Goal: Transaction & Acquisition: Download file/media

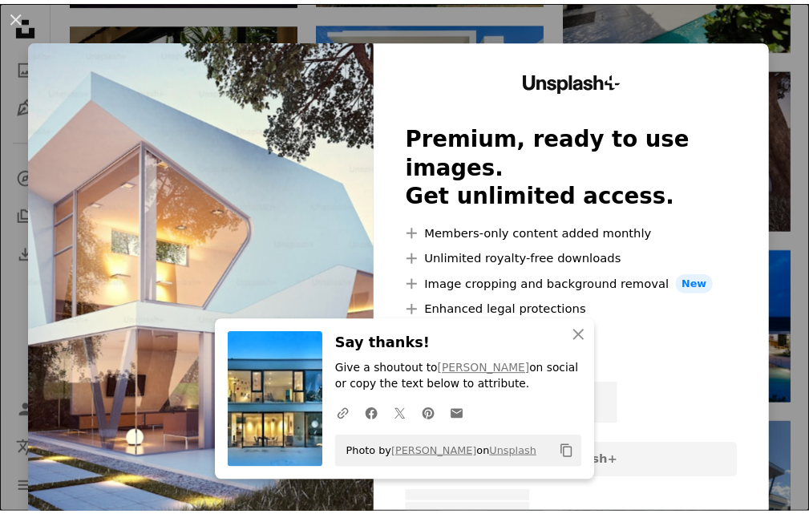
scroll to position [0, 241]
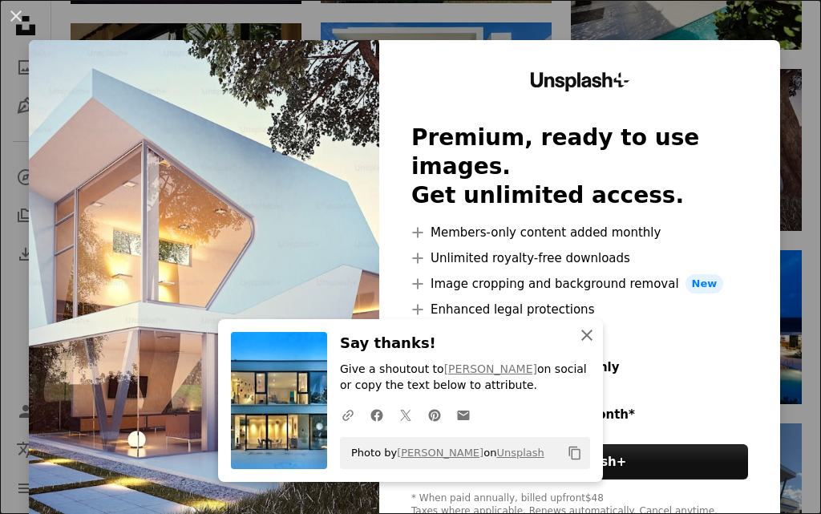
click at [577, 329] on icon "An X shape" at bounding box center [586, 335] width 19 height 19
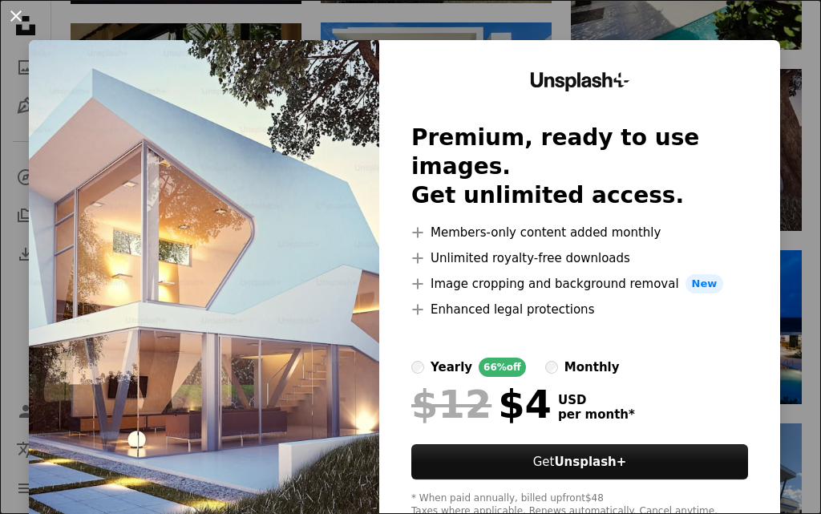
click at [22, 10] on button "An X shape" at bounding box center [15, 15] width 19 height 19
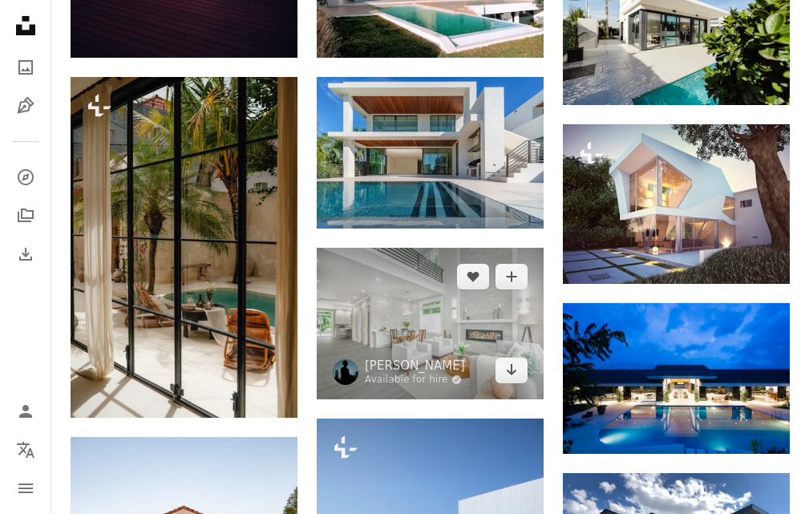
scroll to position [1024, 0]
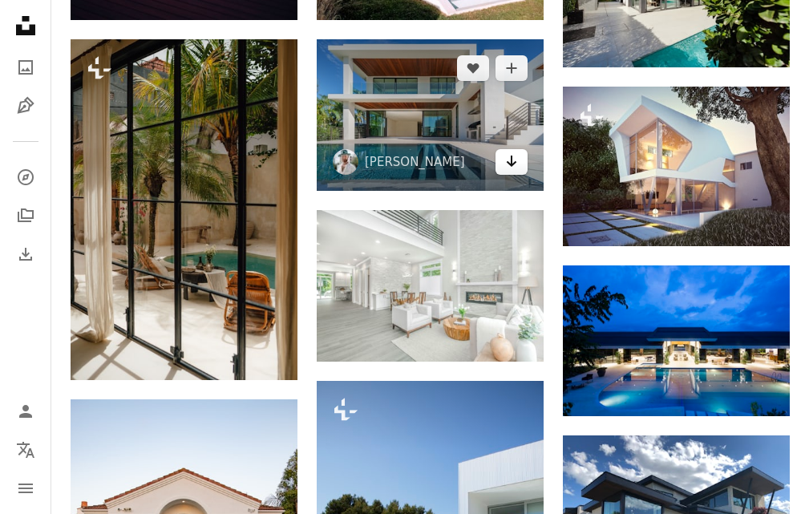
click at [516, 159] on icon "Arrow pointing down" at bounding box center [511, 161] width 13 height 19
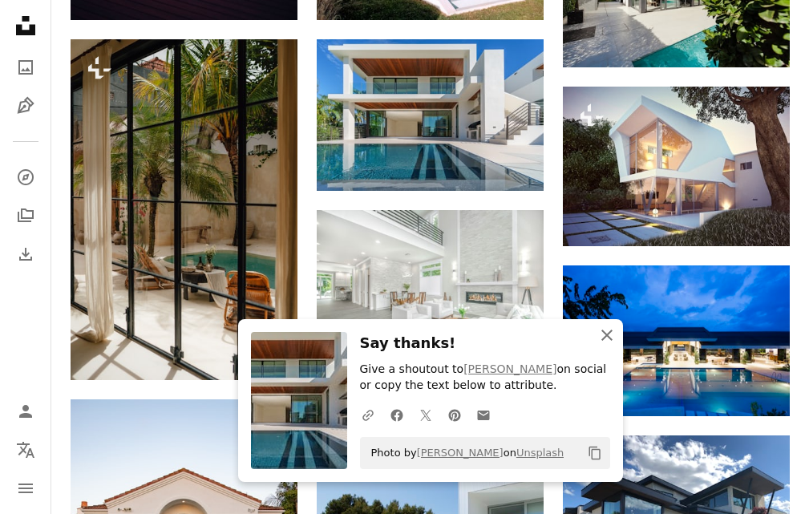
click at [603, 331] on icon "button" at bounding box center [606, 335] width 11 height 11
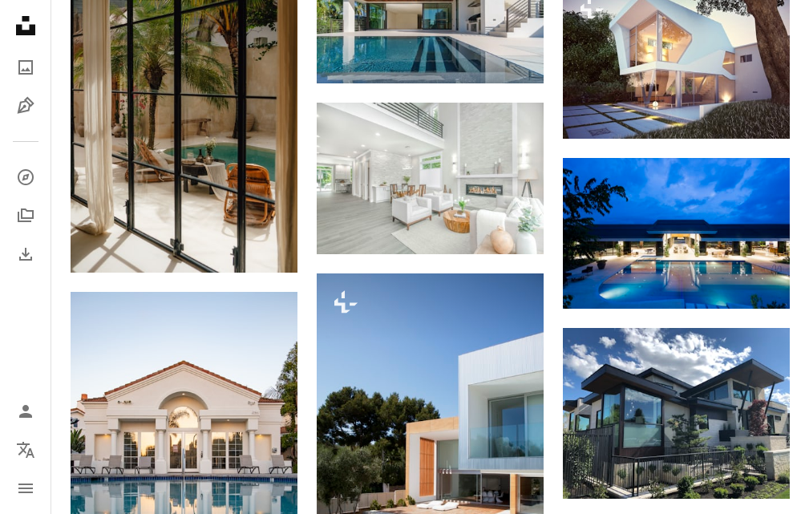
scroll to position [205, 0]
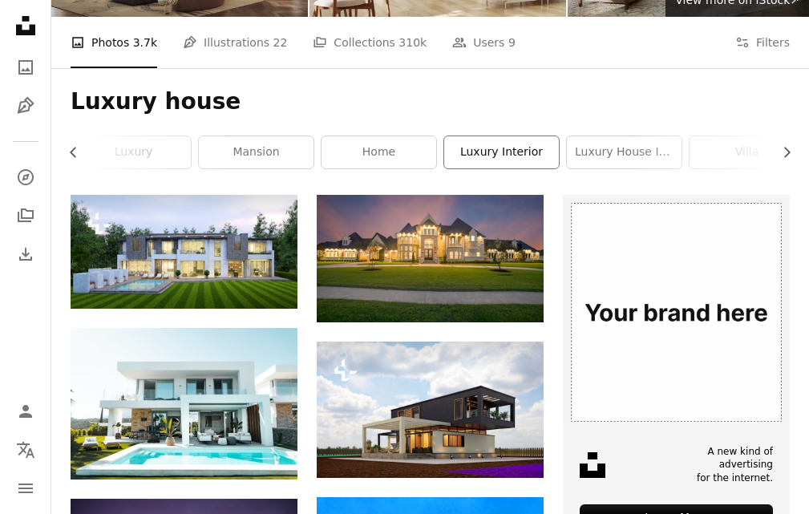
click at [519, 154] on link "luxury interior" at bounding box center [501, 152] width 115 height 32
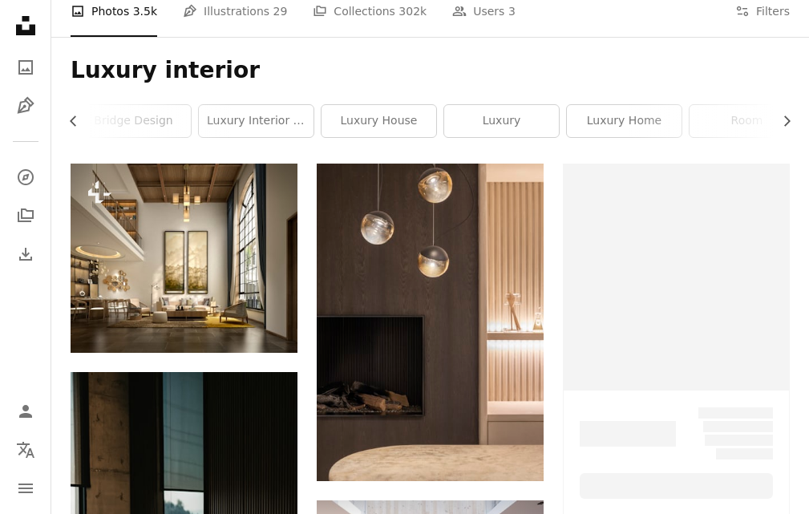
scroll to position [241, 0]
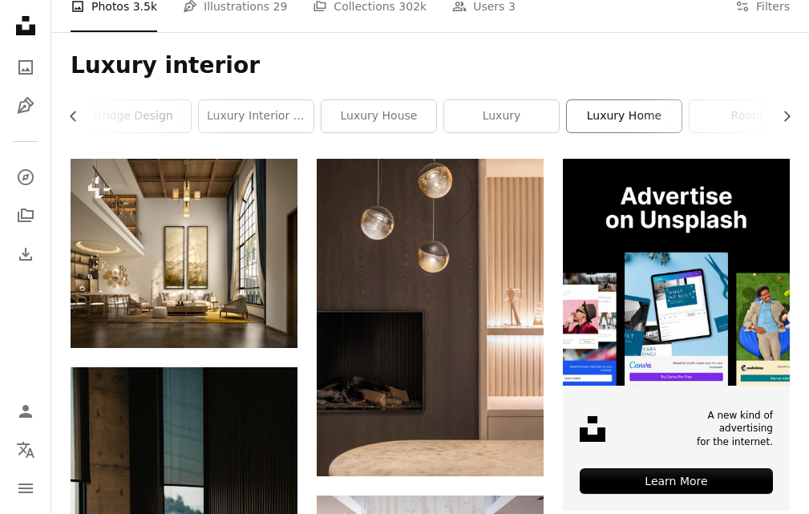
click at [629, 103] on link "luxury home" at bounding box center [624, 116] width 115 height 32
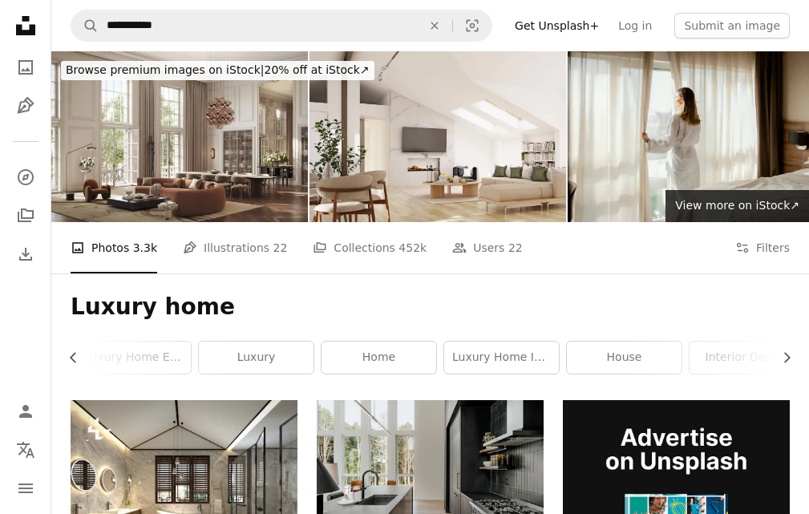
scroll to position [160, 0]
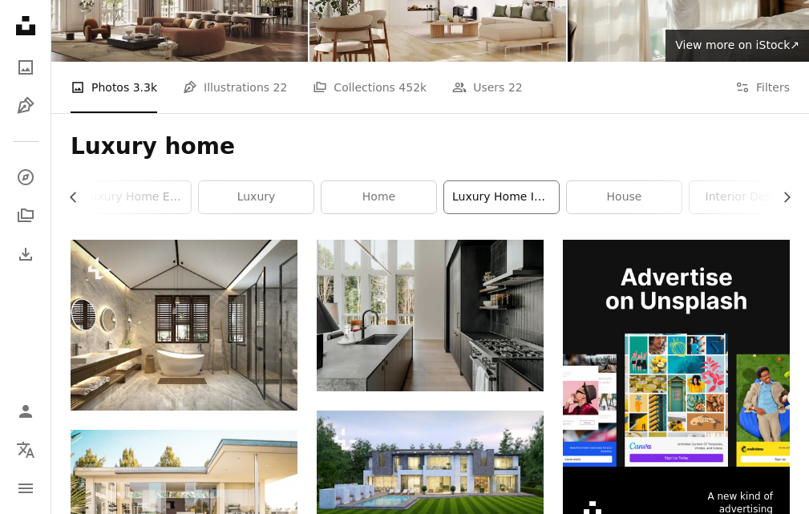
click at [497, 205] on link "luxury home interior" at bounding box center [501, 197] width 115 height 32
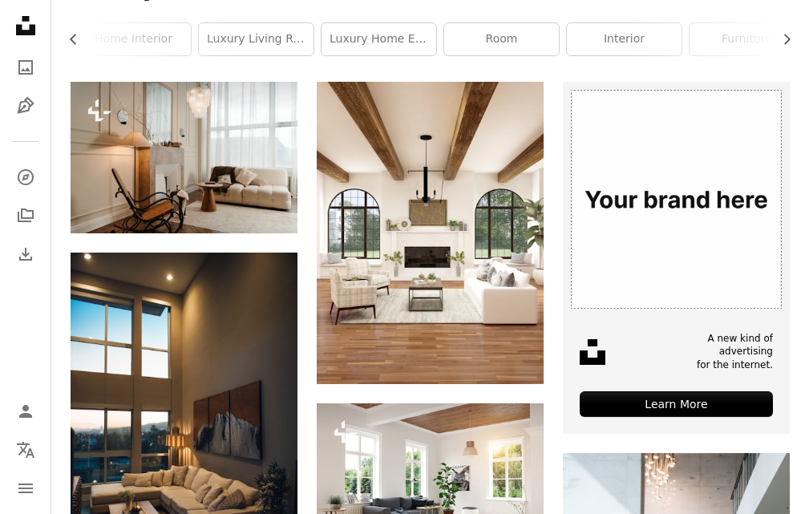
scroll to position [314, 0]
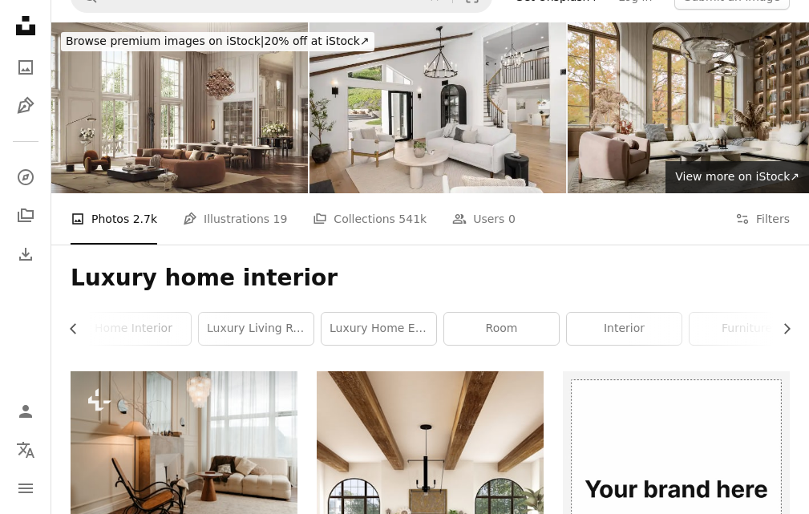
scroll to position [0, 0]
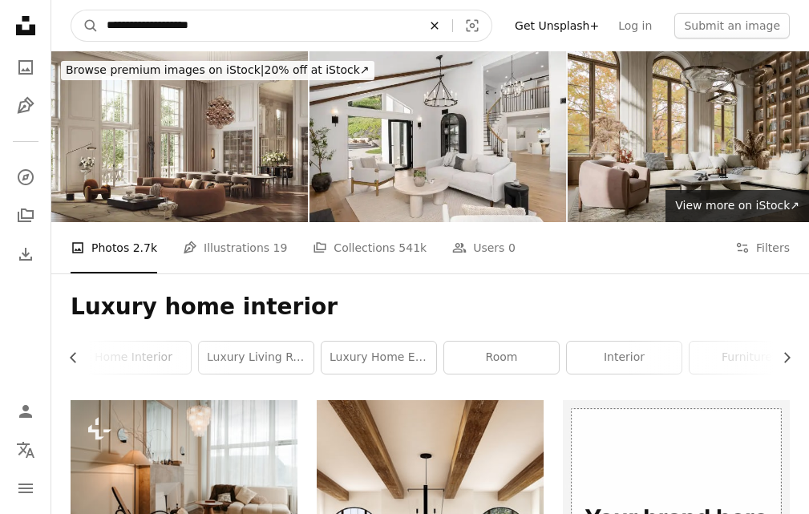
click at [444, 29] on icon "An X shape" at bounding box center [434, 25] width 35 height 13
type input "****"
click at [71, 10] on button "A magnifying glass" at bounding box center [84, 25] width 27 height 30
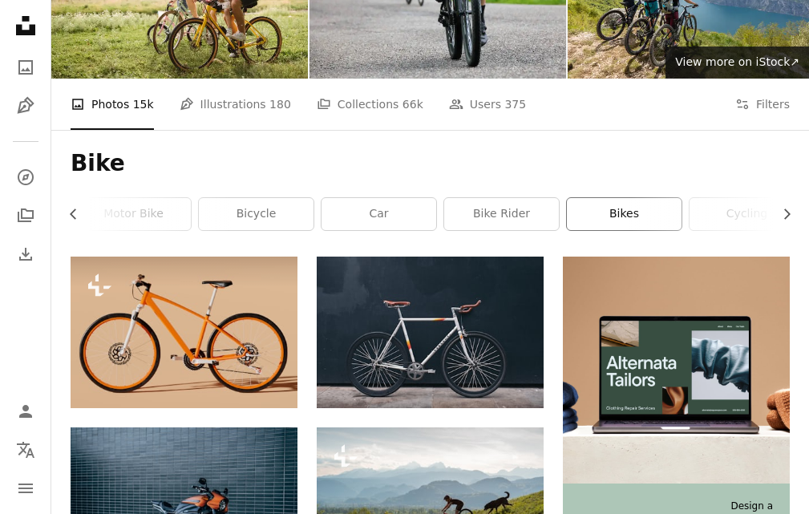
scroll to position [148, 0]
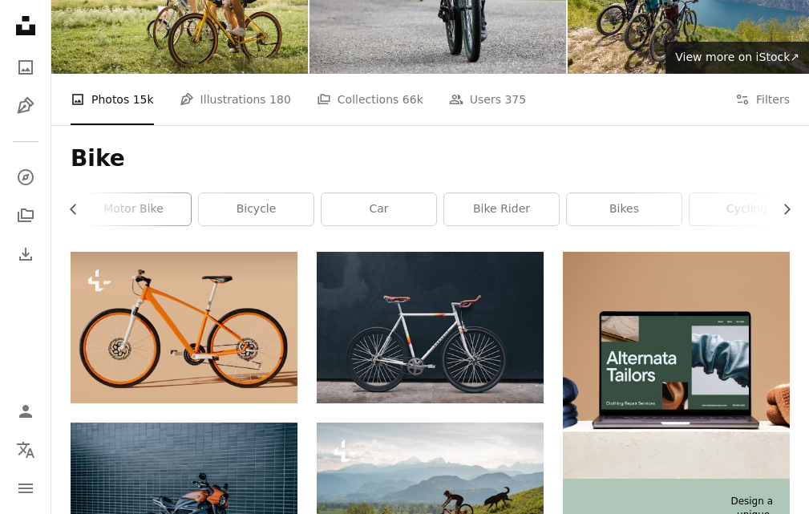
click at [162, 212] on link "motor bike" at bounding box center [133, 209] width 115 height 32
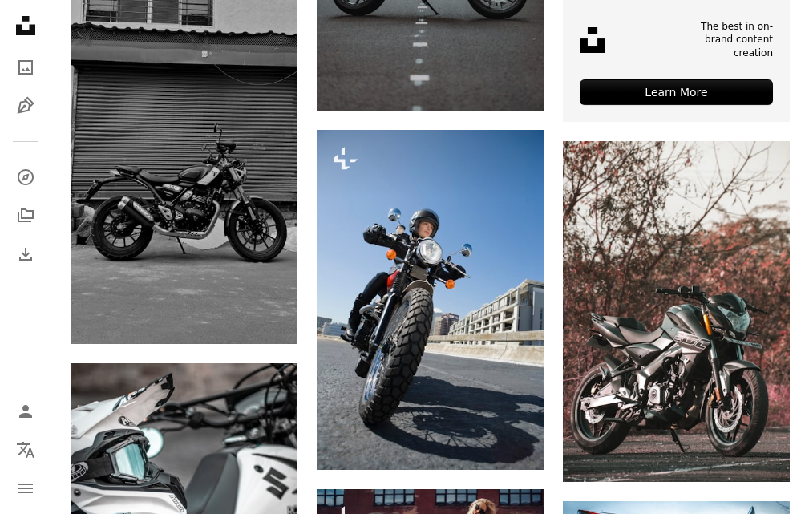
scroll to position [650, 0]
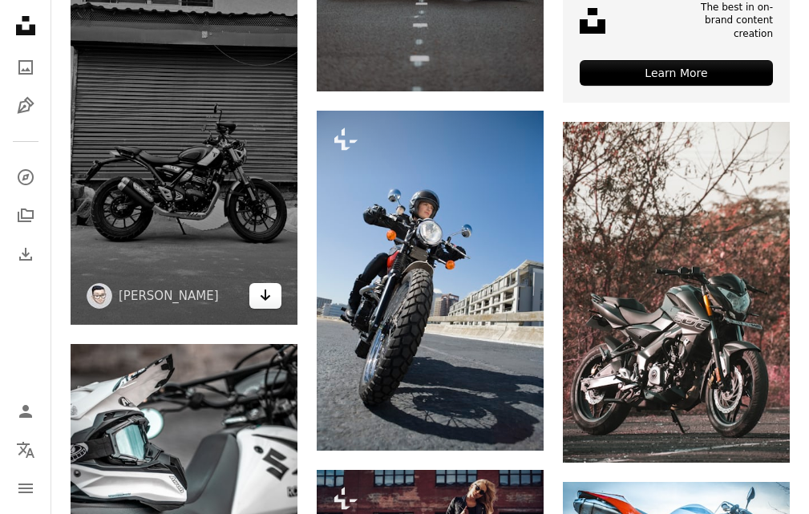
click at [265, 302] on icon "Arrow pointing down" at bounding box center [265, 294] width 13 height 19
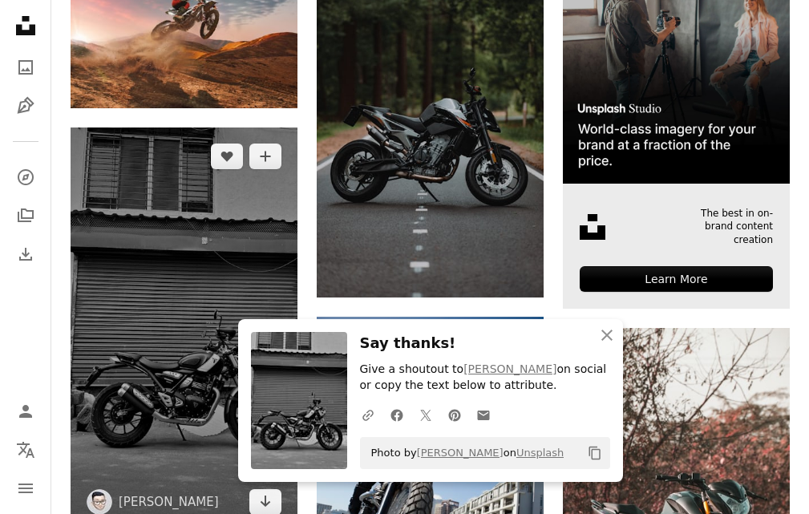
scroll to position [439, 0]
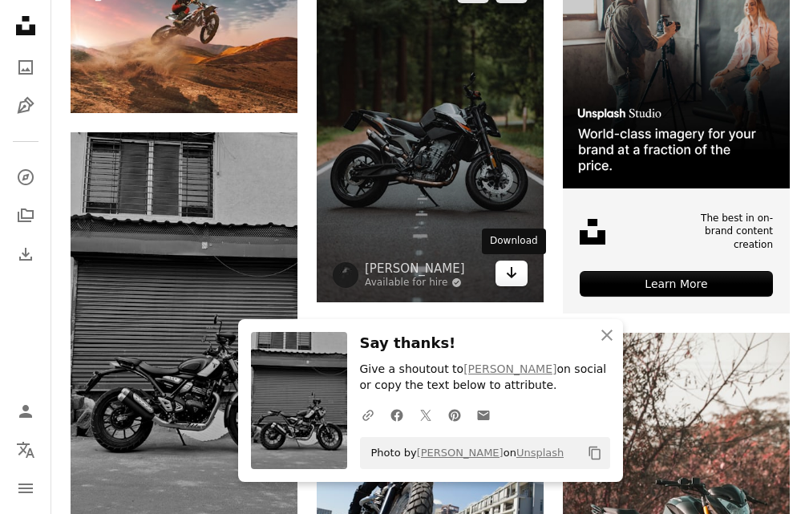
click at [514, 278] on icon "Arrow pointing down" at bounding box center [511, 272] width 13 height 19
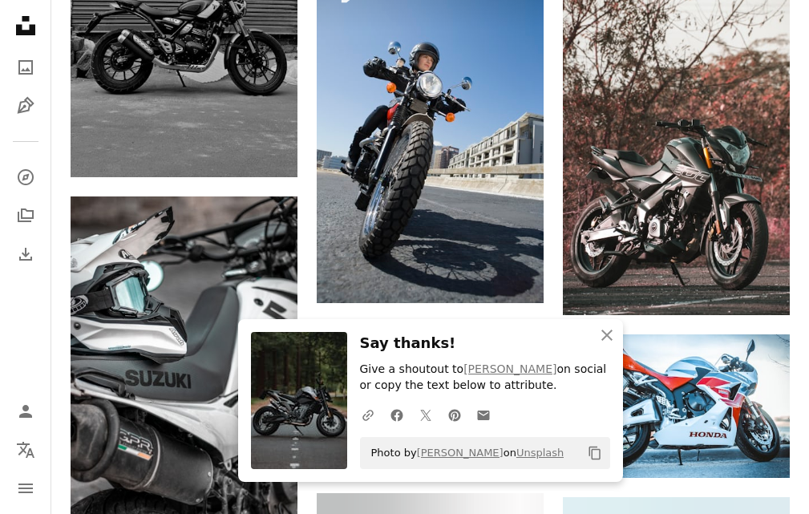
scroll to position [807, 0]
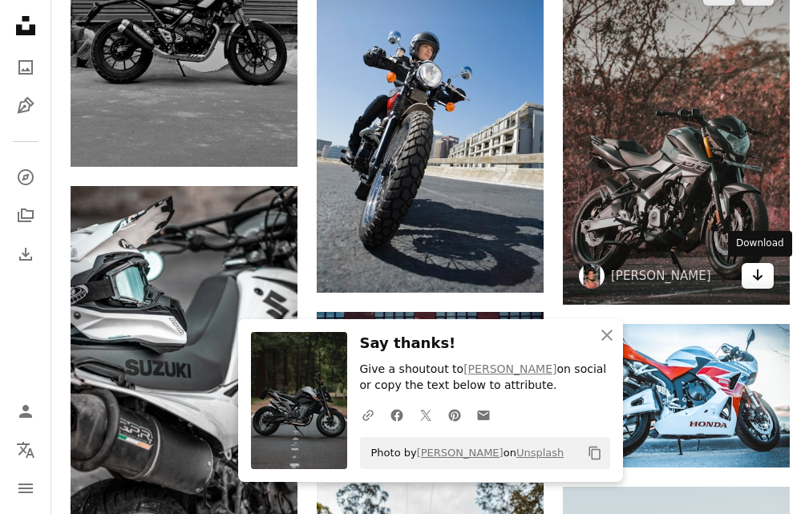
click at [763, 275] on icon "Arrow pointing down" at bounding box center [757, 274] width 13 height 19
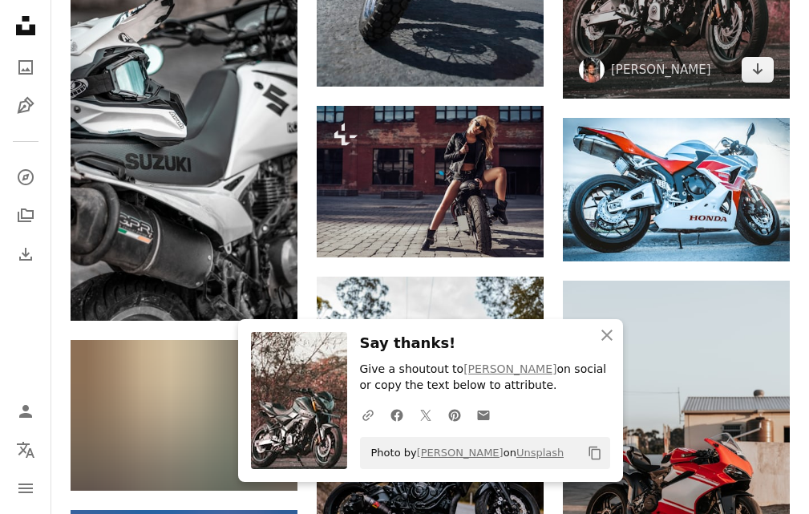
scroll to position [1063, 0]
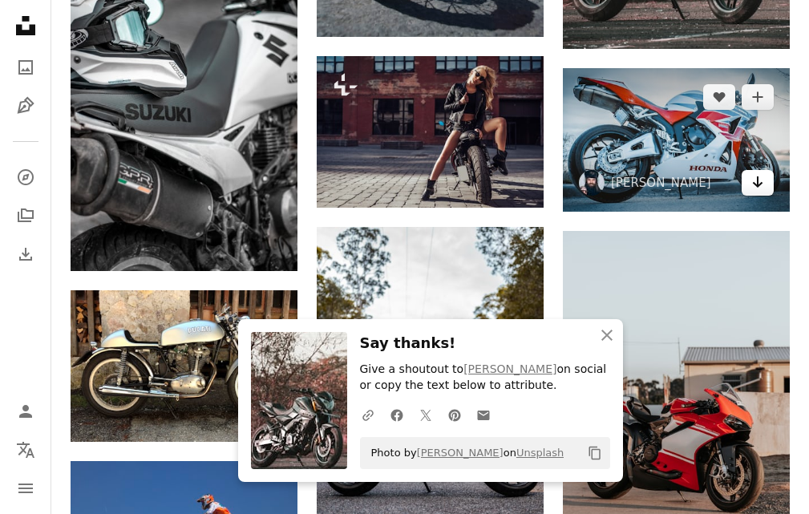
click at [758, 187] on icon "Arrow pointing down" at bounding box center [757, 181] width 13 height 19
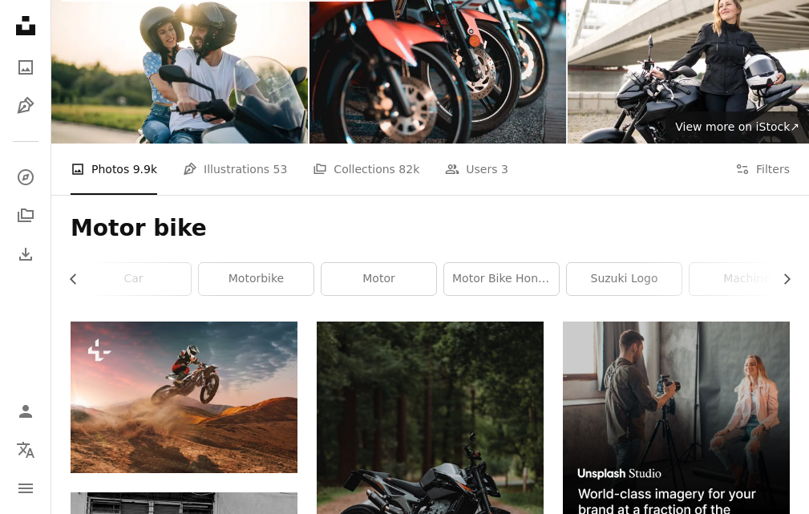
scroll to position [113, 0]
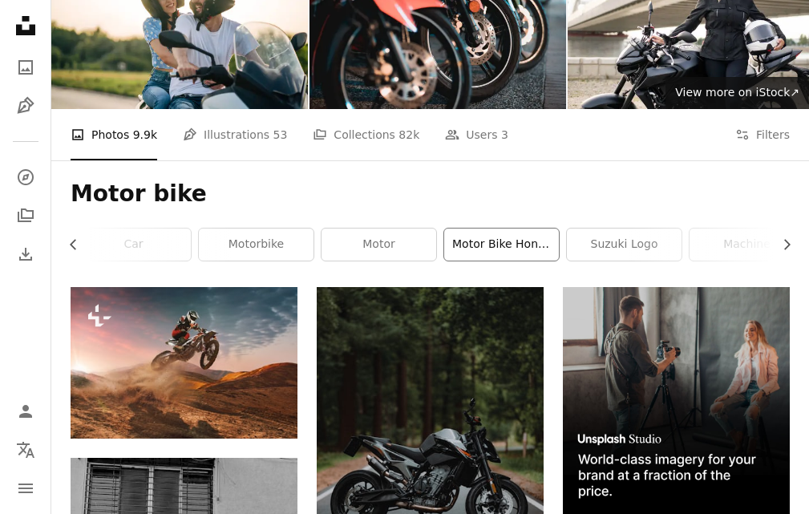
click at [510, 246] on link "motor bike honda" at bounding box center [501, 245] width 115 height 32
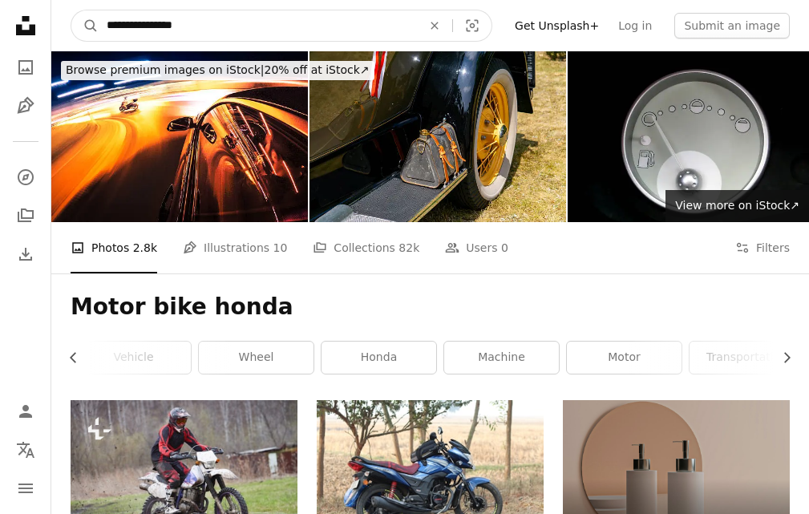
click at [415, 40] on input "**********" at bounding box center [258, 25] width 318 height 30
type input "**********"
click at [71, 10] on button "A magnifying glass" at bounding box center [84, 25] width 27 height 30
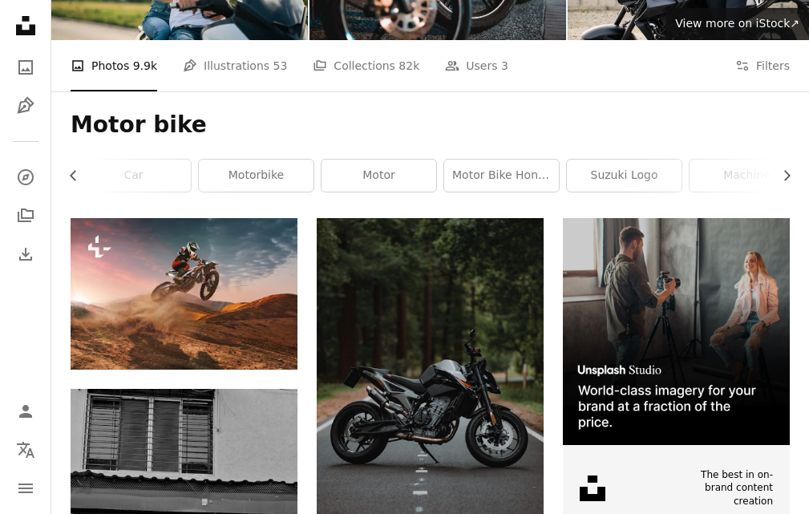
scroll to position [172, 0]
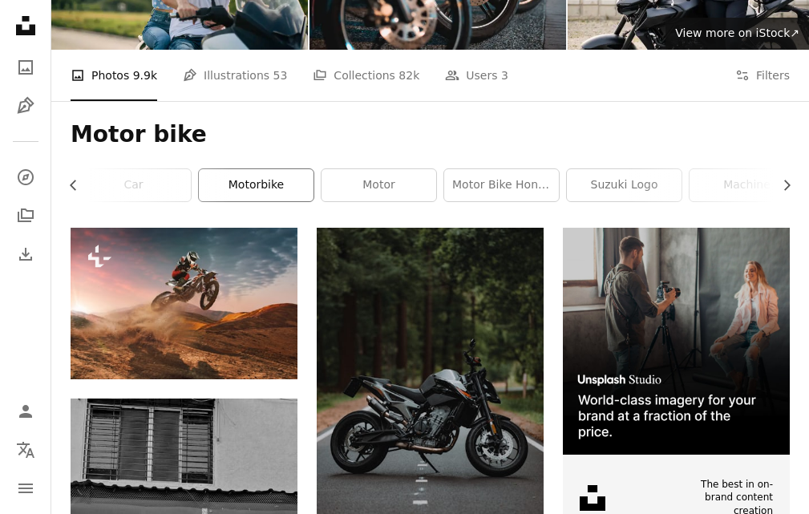
click at [240, 177] on link "motorbike" at bounding box center [256, 185] width 115 height 32
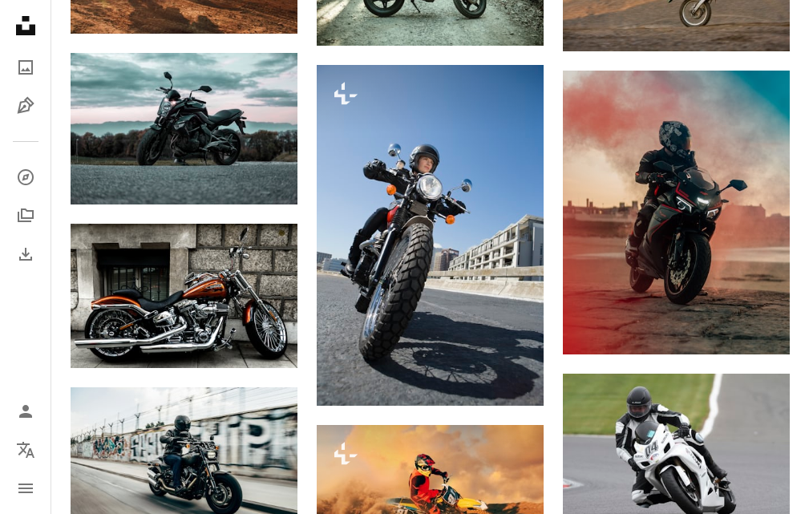
scroll to position [1135, 0]
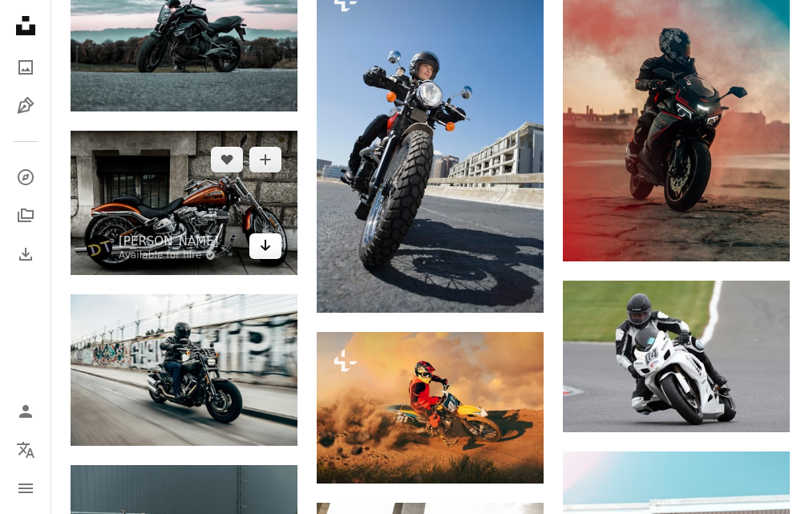
click at [255, 253] on link "Arrow pointing down" at bounding box center [265, 246] width 32 height 26
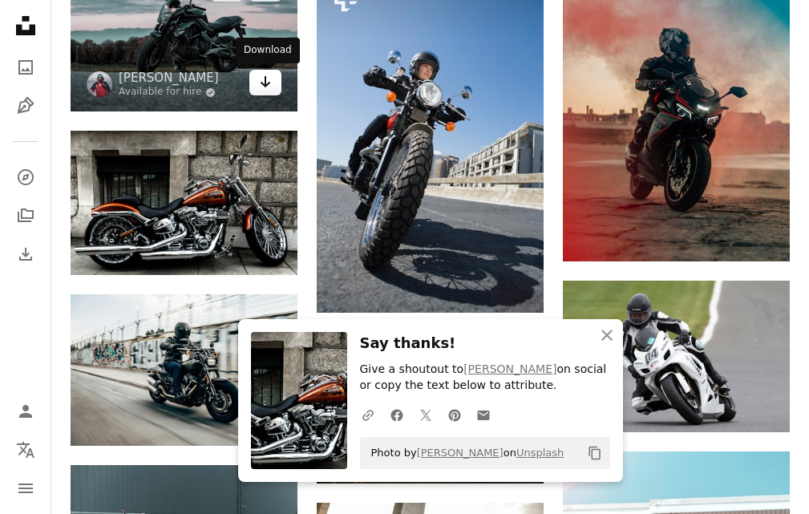
click at [272, 89] on link "Arrow pointing down" at bounding box center [265, 83] width 32 height 26
